Goal: Check status

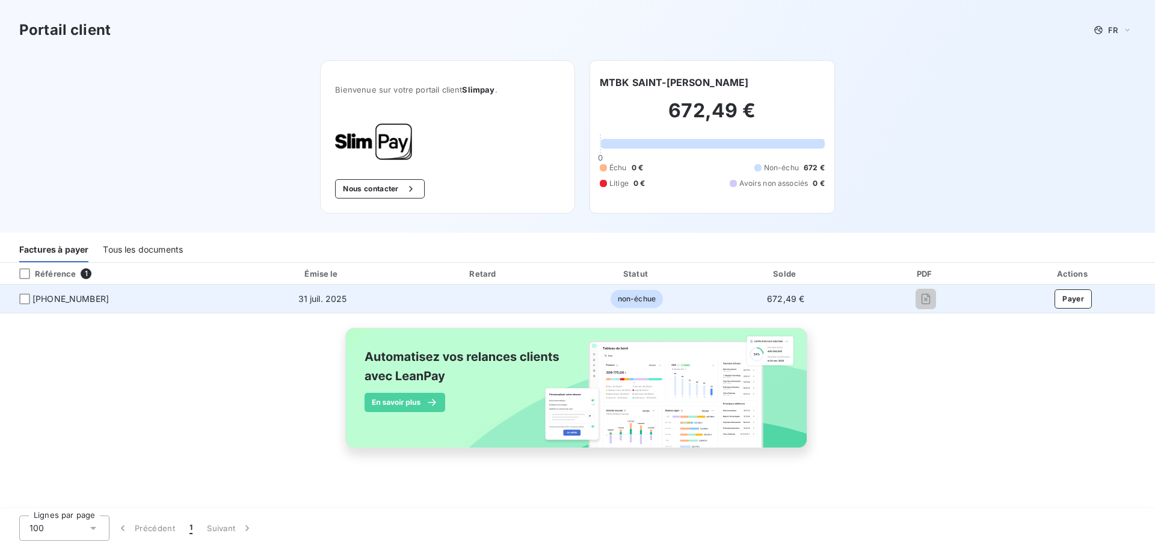
click at [80, 299] on span "[PHONE_NUMBER]" at bounding box center [70, 299] width 76 height 12
click at [787, 299] on span "672,49 €" at bounding box center [785, 299] width 37 height 10
click at [634, 299] on span "non-échue" at bounding box center [637, 299] width 52 height 18
click at [321, 300] on span "31 juil. 2025" at bounding box center [322, 299] width 49 height 10
click at [62, 305] on span "[PHONE_NUMBER]" at bounding box center [70, 299] width 76 height 12
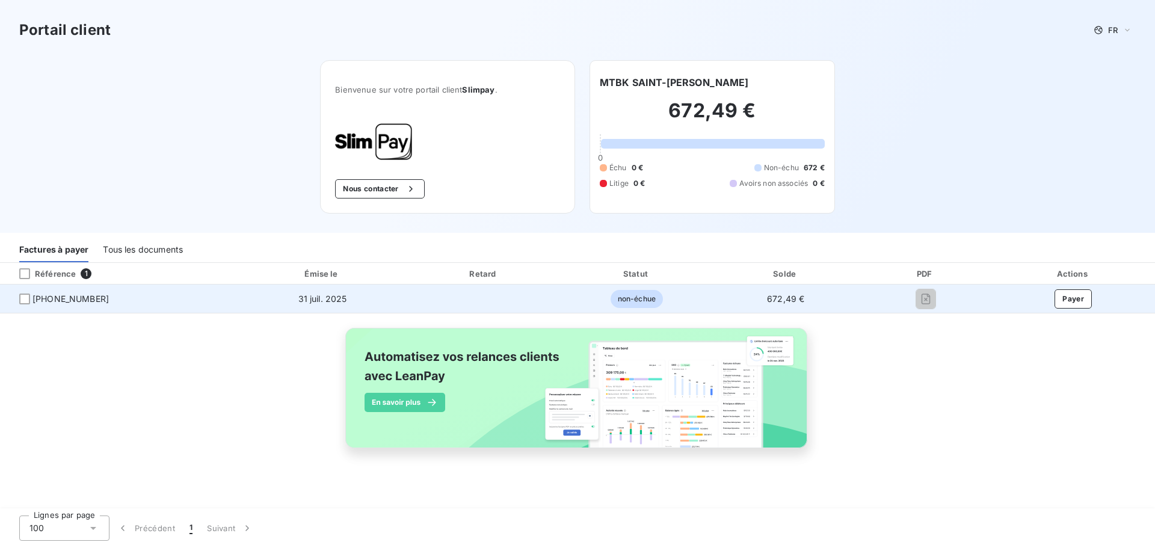
click at [30, 302] on span "[PHONE_NUMBER]" at bounding box center [119, 299] width 219 height 12
click at [26, 301] on div at bounding box center [24, 299] width 11 height 11
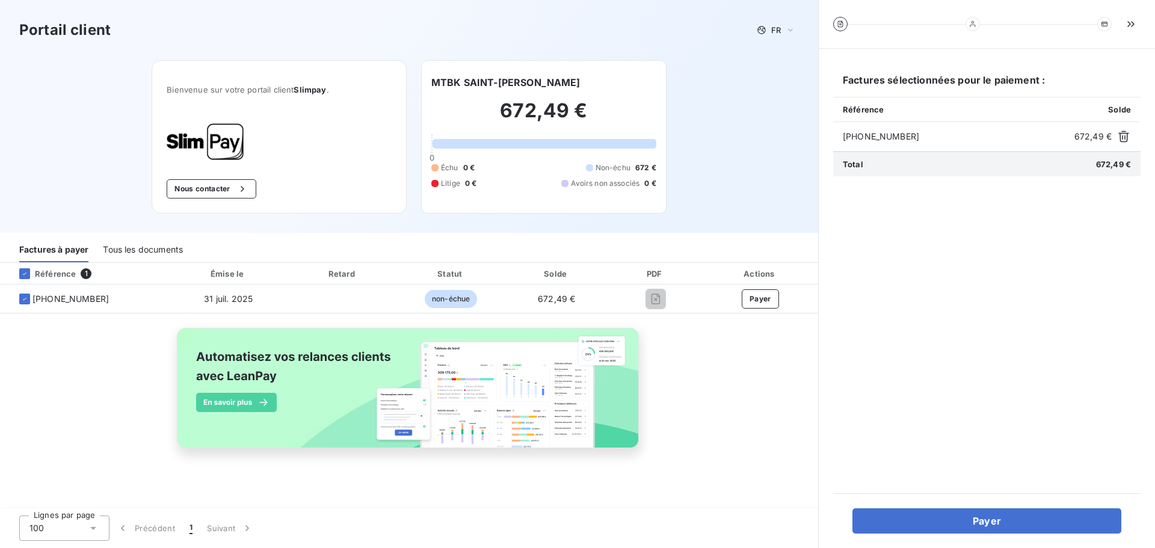
click at [858, 140] on span "[PHONE_NUMBER]" at bounding box center [956, 137] width 227 height 12
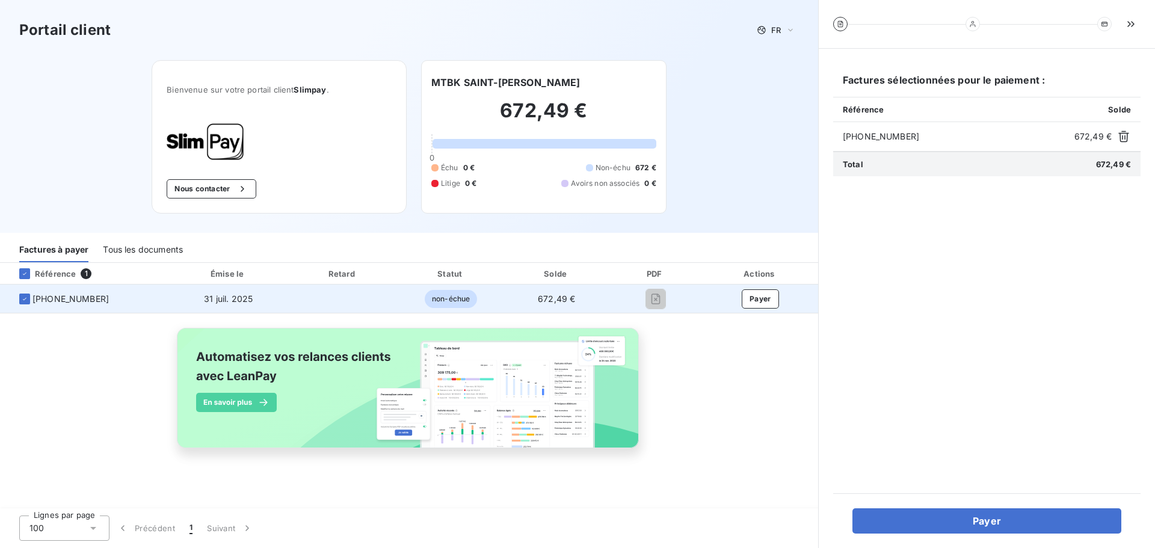
click at [359, 304] on td at bounding box center [343, 299] width 110 height 29
click at [220, 298] on span "31 juil. 2025" at bounding box center [228, 299] width 49 height 10
click at [85, 304] on span "[PHONE_NUMBER]" at bounding box center [70, 299] width 76 height 12
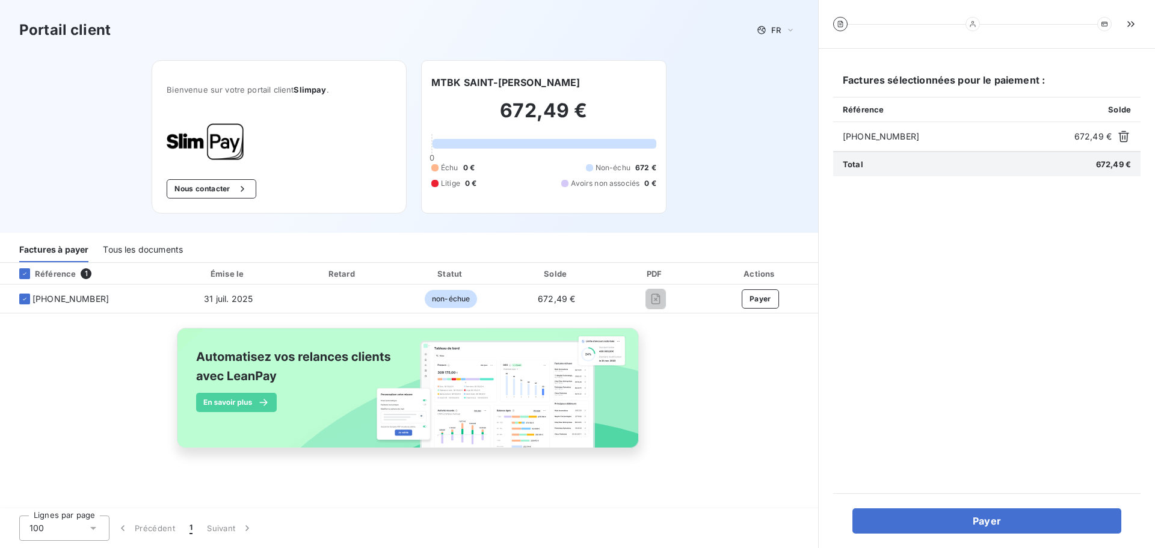
click at [137, 255] on div "Tous les documents" at bounding box center [143, 249] width 80 height 25
